Goal: Information Seeking & Learning: Learn about a topic

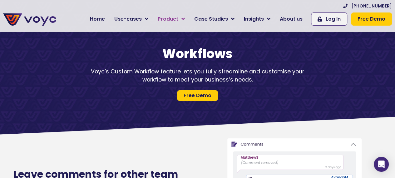
click at [189, 17] on link "Product" at bounding box center [171, 19] width 36 height 12
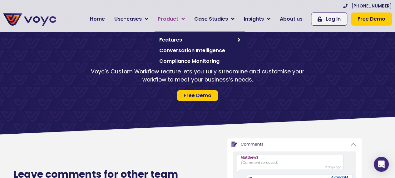
click at [185, 17] on icon at bounding box center [182, 19] width 3 height 6
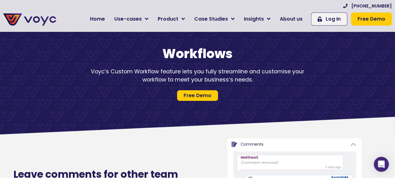
click at [153, 83] on div "Workflows Voyc’s Custom Workflow feature lets you fully streamline and customis…" at bounding box center [197, 73] width 395 height 61
click at [153, 81] on div "Voyc’s Custom Workflow feature lets you fully streamline and customise your wor…" at bounding box center [197, 75] width 218 height 17
click at [153, 80] on div "Voyc’s Custom Workflow feature lets you fully streamline and customise your wor…" at bounding box center [197, 75] width 218 height 17
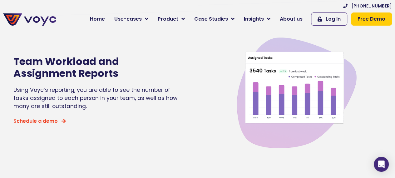
scroll to position [457, 0]
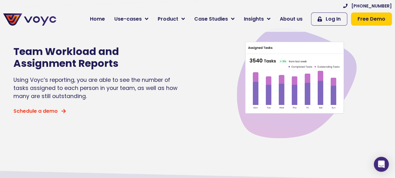
click at [78, 59] on h2 "Team Workload and Assignment Reports" at bounding box center [95, 58] width 165 height 24
click at [77, 59] on h2 "Team Workload and Assignment Reports" at bounding box center [95, 58] width 165 height 24
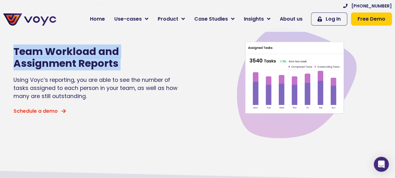
click at [77, 59] on h2 "Team Workload and Assignment Reports" at bounding box center [95, 58] width 165 height 24
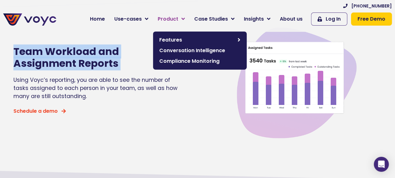
click at [178, 16] on span "Product" at bounding box center [168, 18] width 21 height 7
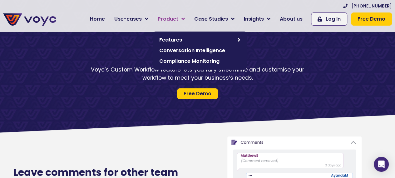
scroll to position [0, 0]
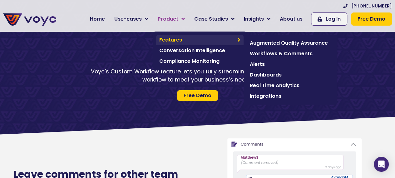
click at [178, 44] on link "Features" at bounding box center [199, 40] width 87 height 11
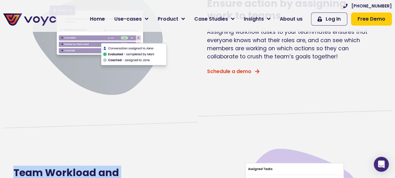
scroll to position [343, 0]
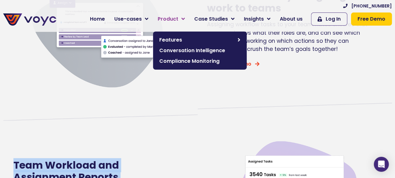
click at [173, 15] on span "Product" at bounding box center [168, 18] width 21 height 7
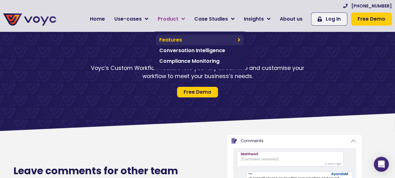
scroll to position [0, 0]
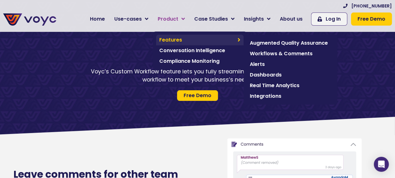
click at [180, 38] on span "Features" at bounding box center [196, 39] width 75 height 7
click at [262, 50] on span "Workflows & Comments" at bounding box center [290, 53] width 81 height 7
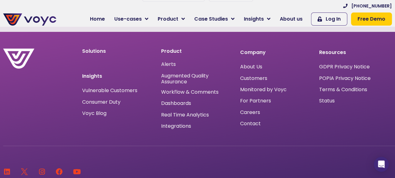
scroll to position [780, 0]
